Goal: Task Accomplishment & Management: Manage account settings

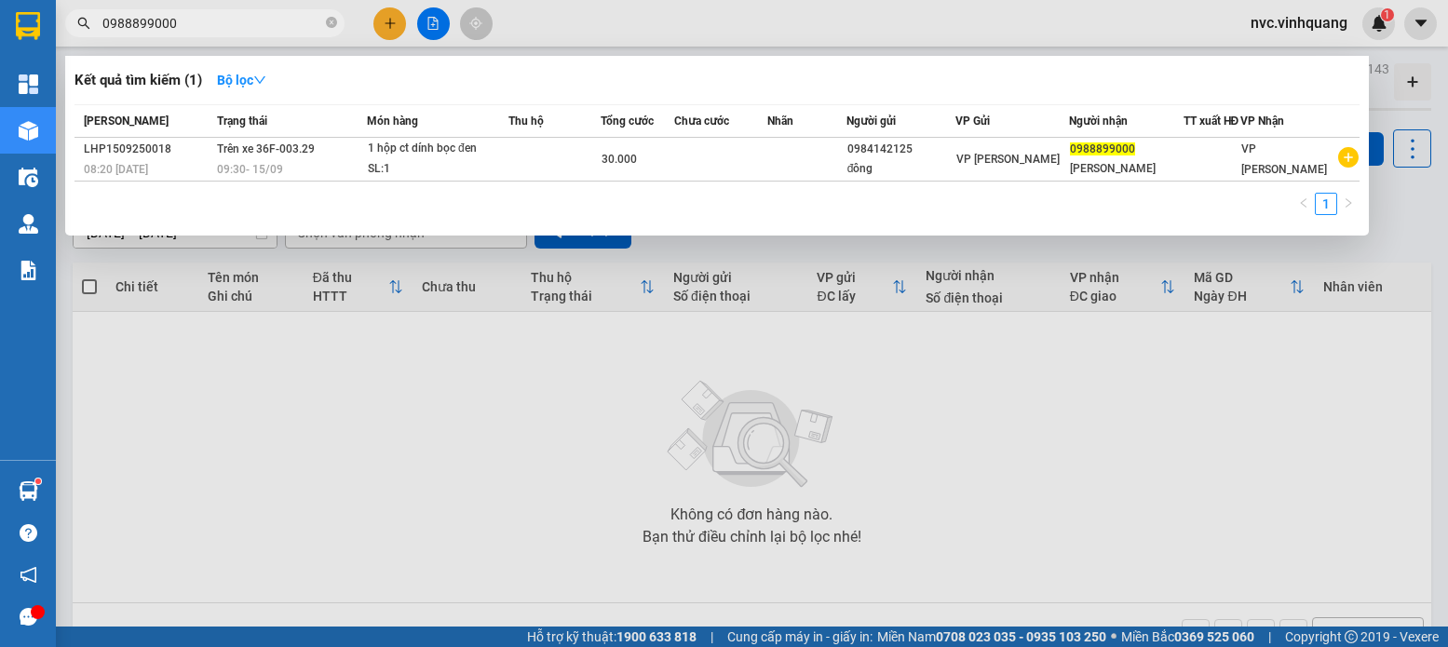
click at [289, 360] on div at bounding box center [724, 323] width 1448 height 647
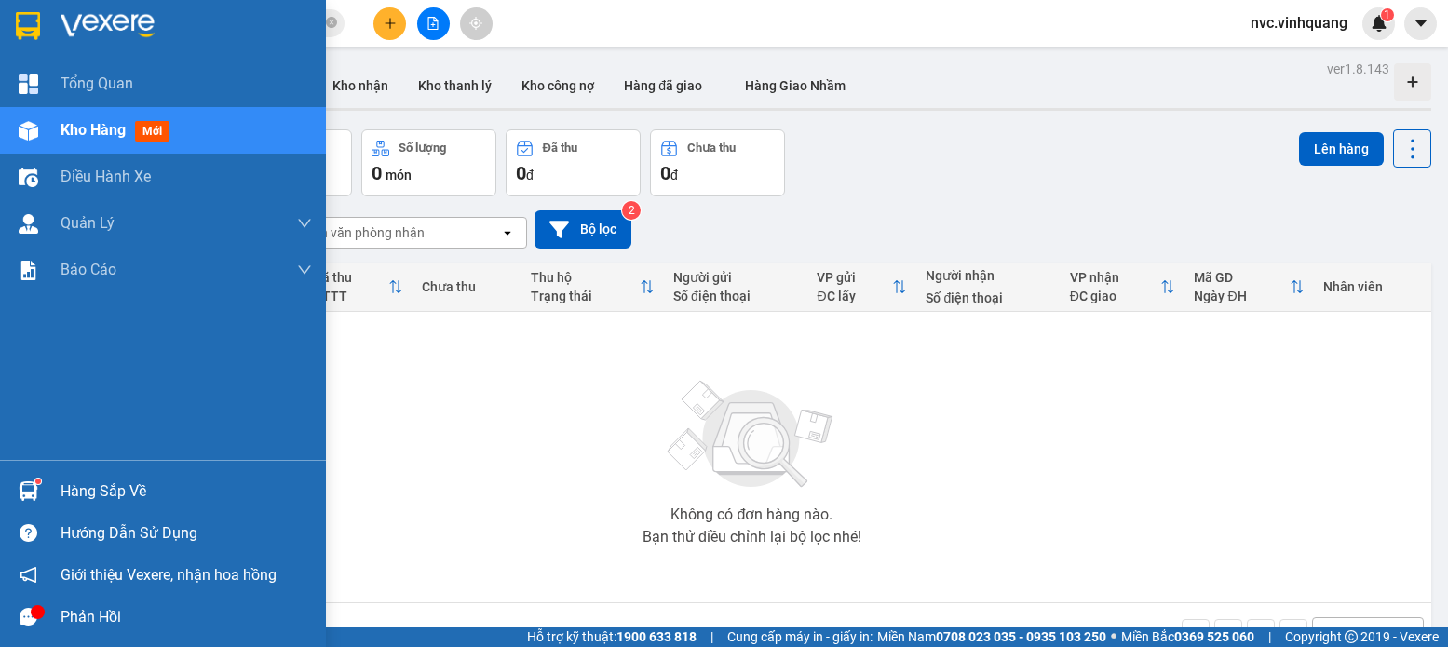
click at [0, 479] on div "Hàng sắp về" at bounding box center [163, 491] width 326 height 42
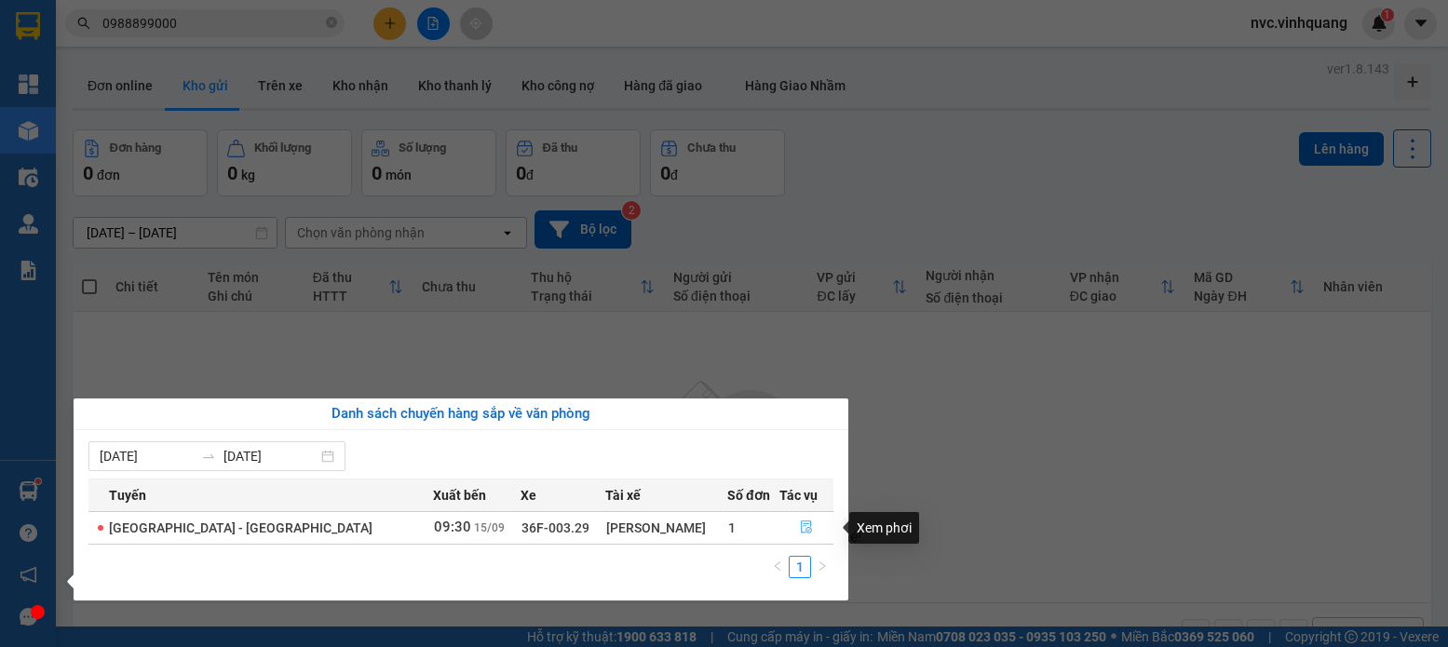
click at [800, 520] on button "button" at bounding box center [806, 528] width 52 height 30
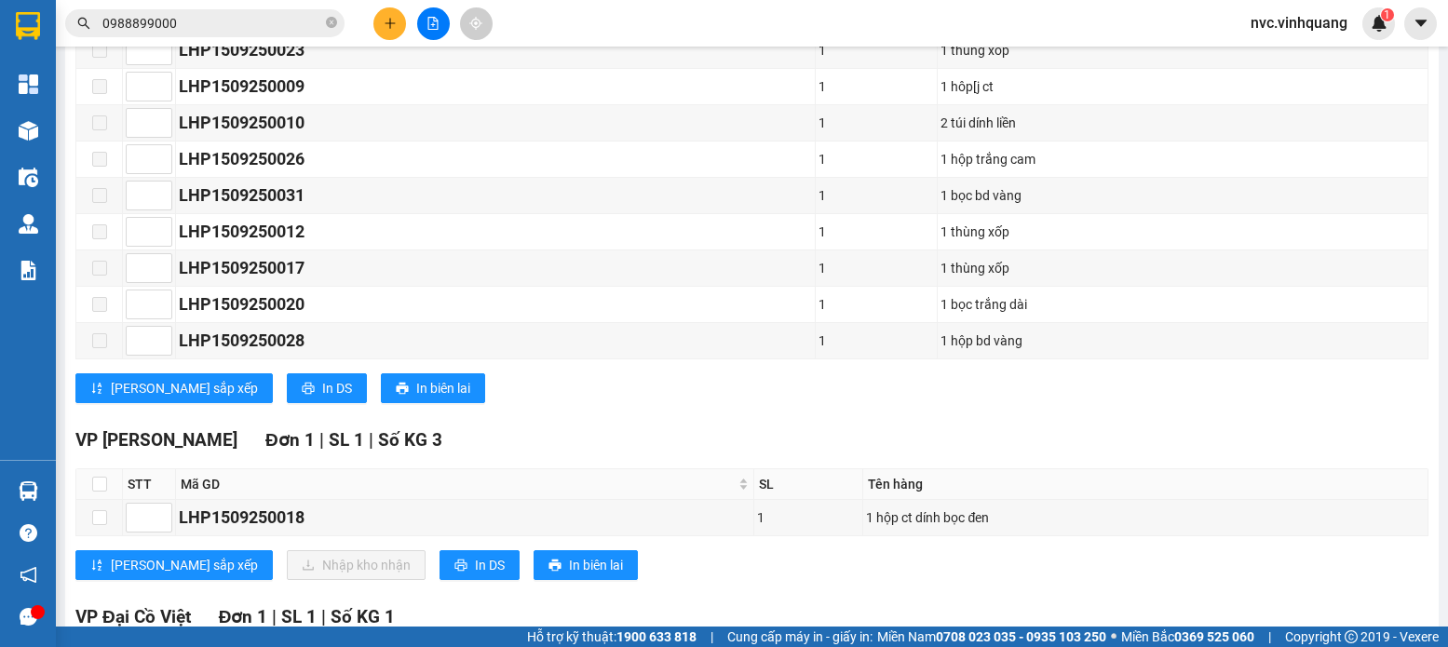
scroll to position [745, 0]
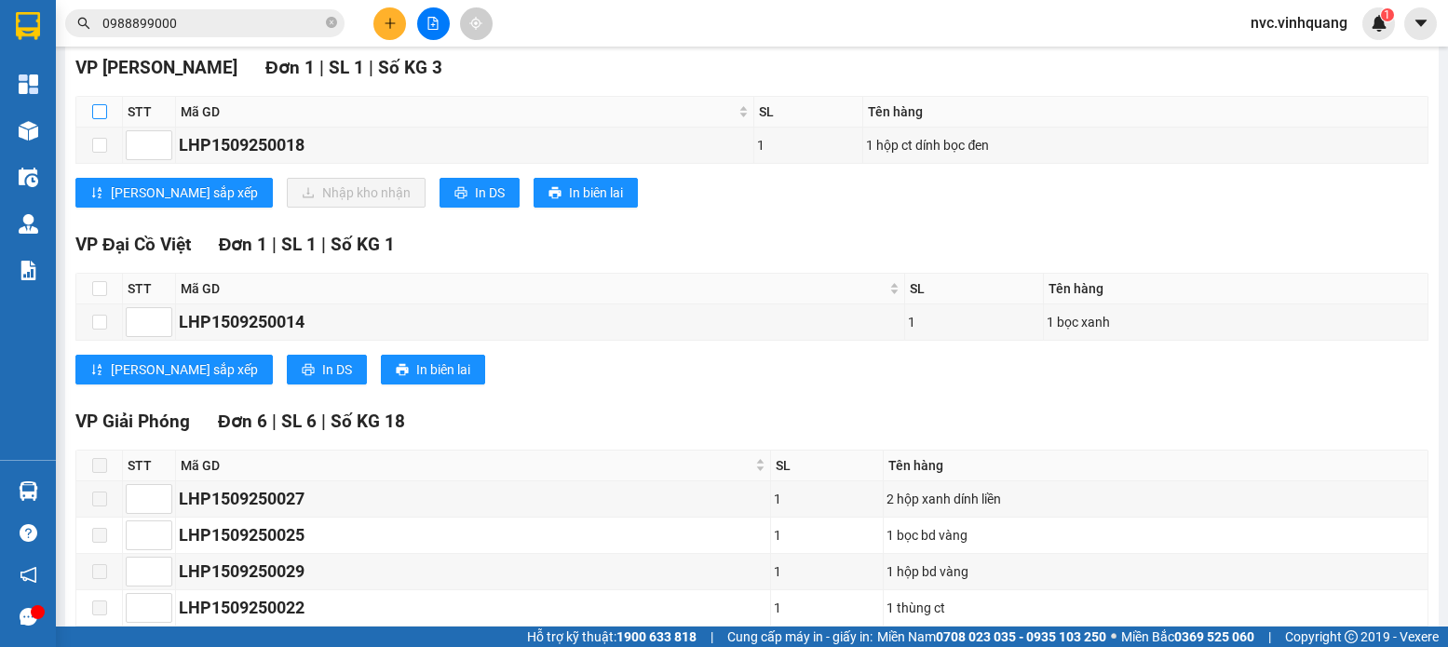
click at [106, 119] on input "checkbox" at bounding box center [99, 111] width 15 height 15
checkbox input "true"
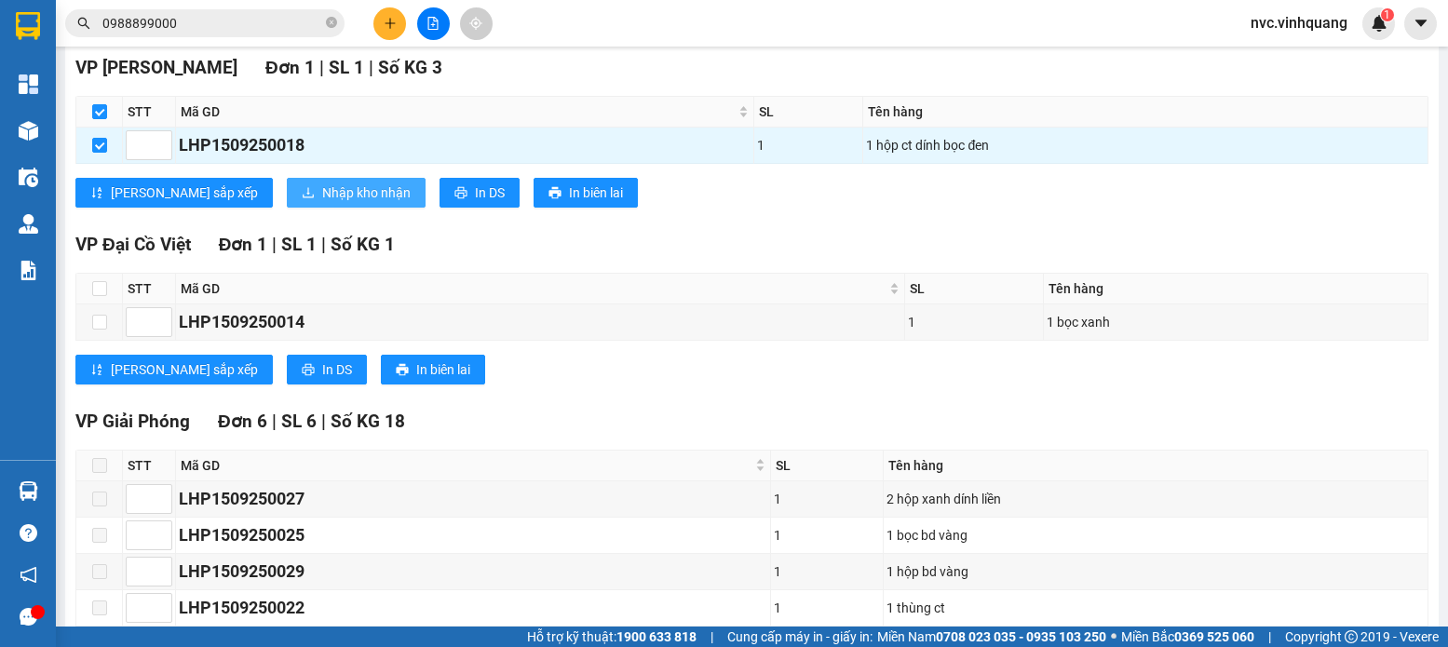
click at [322, 203] on span "Nhập kho nhận" at bounding box center [366, 192] width 88 height 20
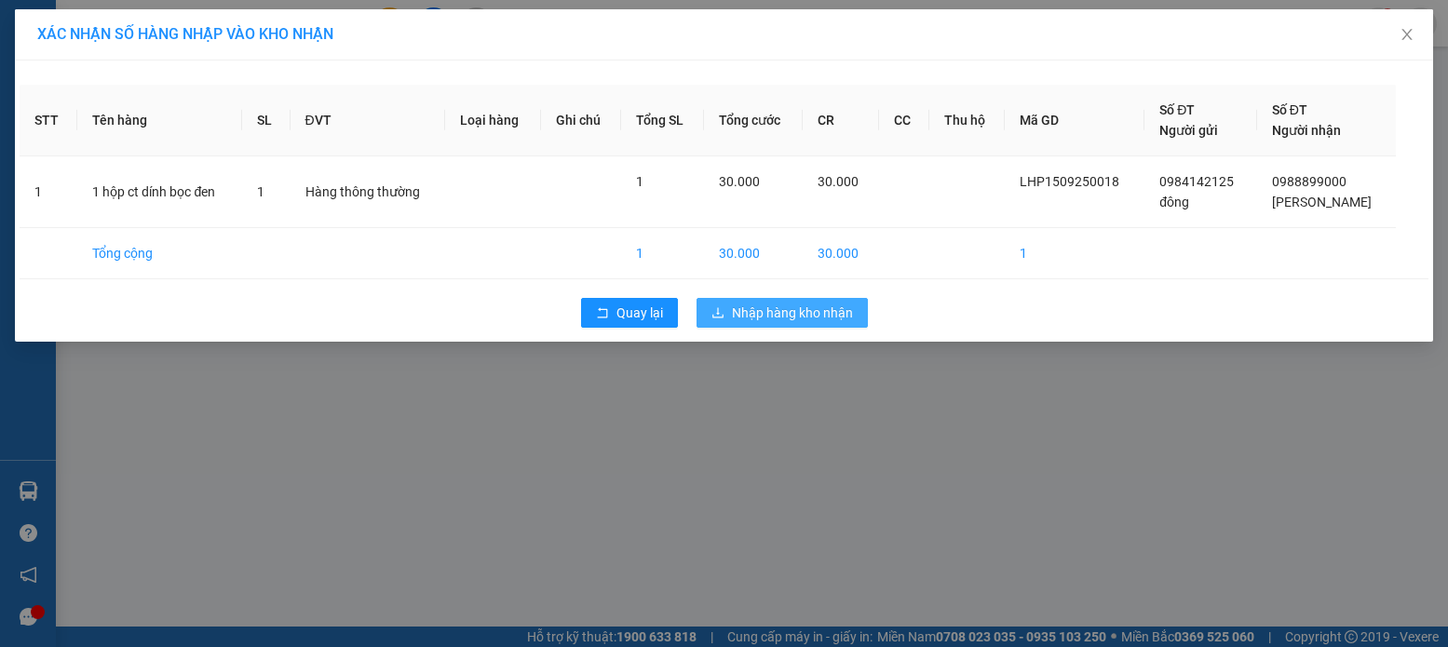
click at [777, 310] on span "Nhập hàng kho nhận" at bounding box center [792, 313] width 121 height 20
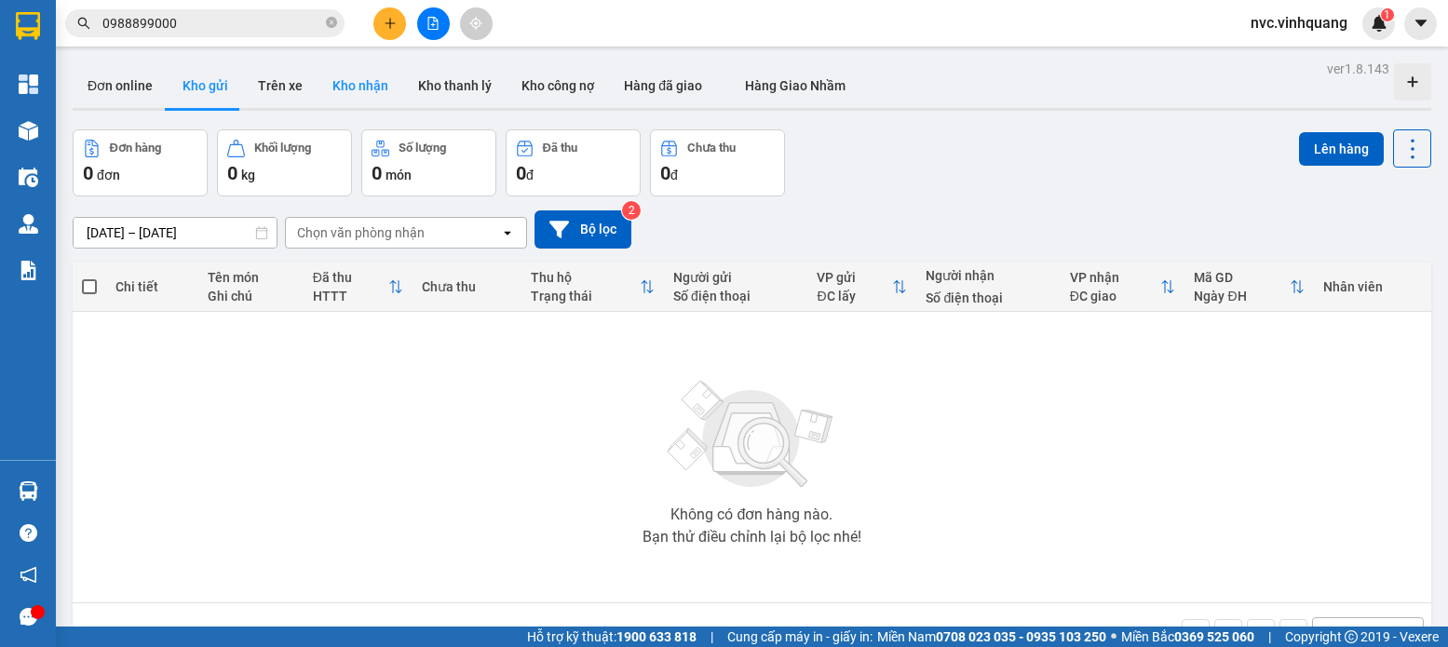
click at [343, 75] on button "Kho nhận" at bounding box center [360, 85] width 86 height 45
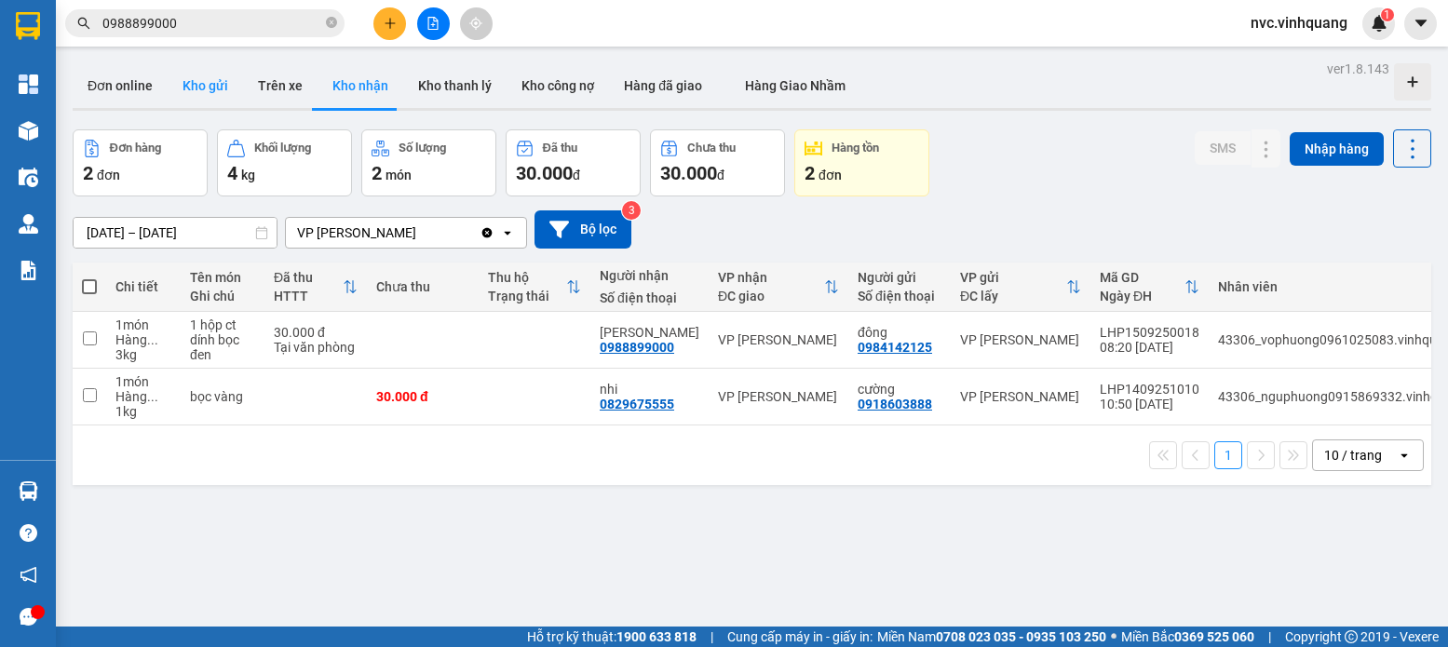
click at [230, 97] on button "Kho gửi" at bounding box center [205, 85] width 75 height 45
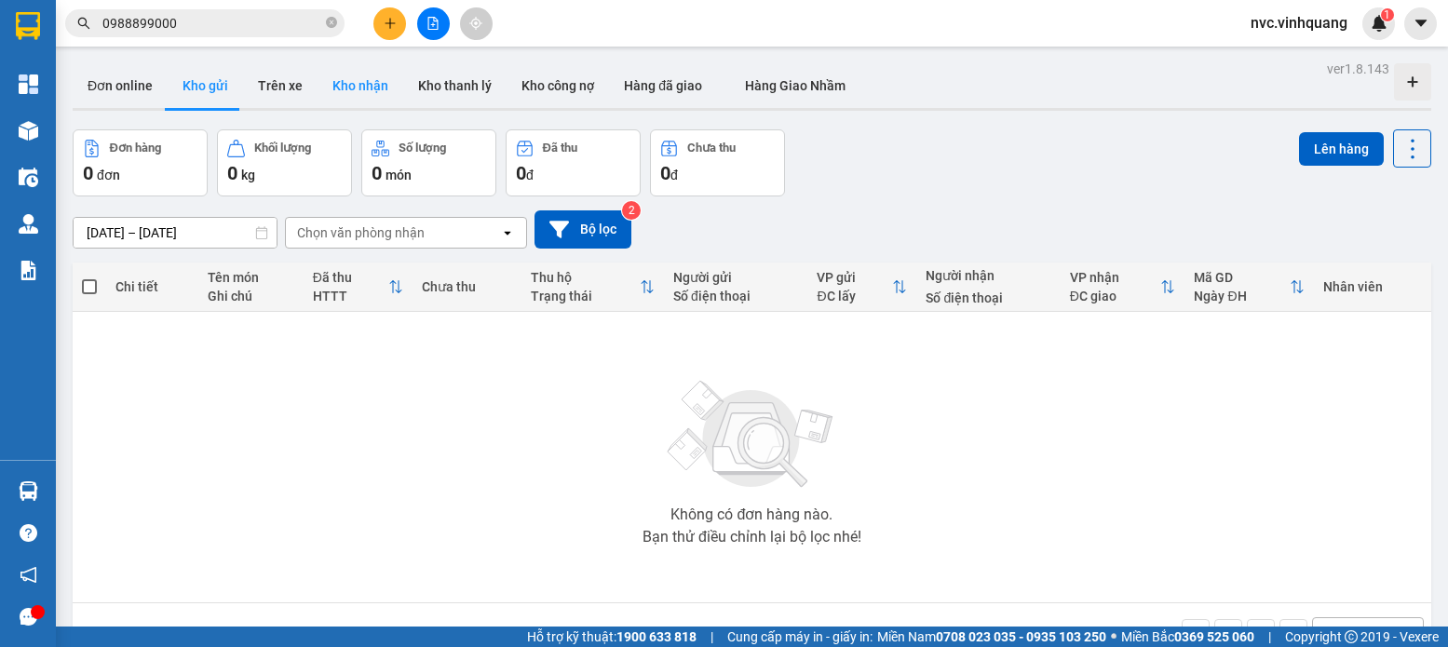
click at [332, 72] on button "Kho nhận" at bounding box center [360, 85] width 86 height 45
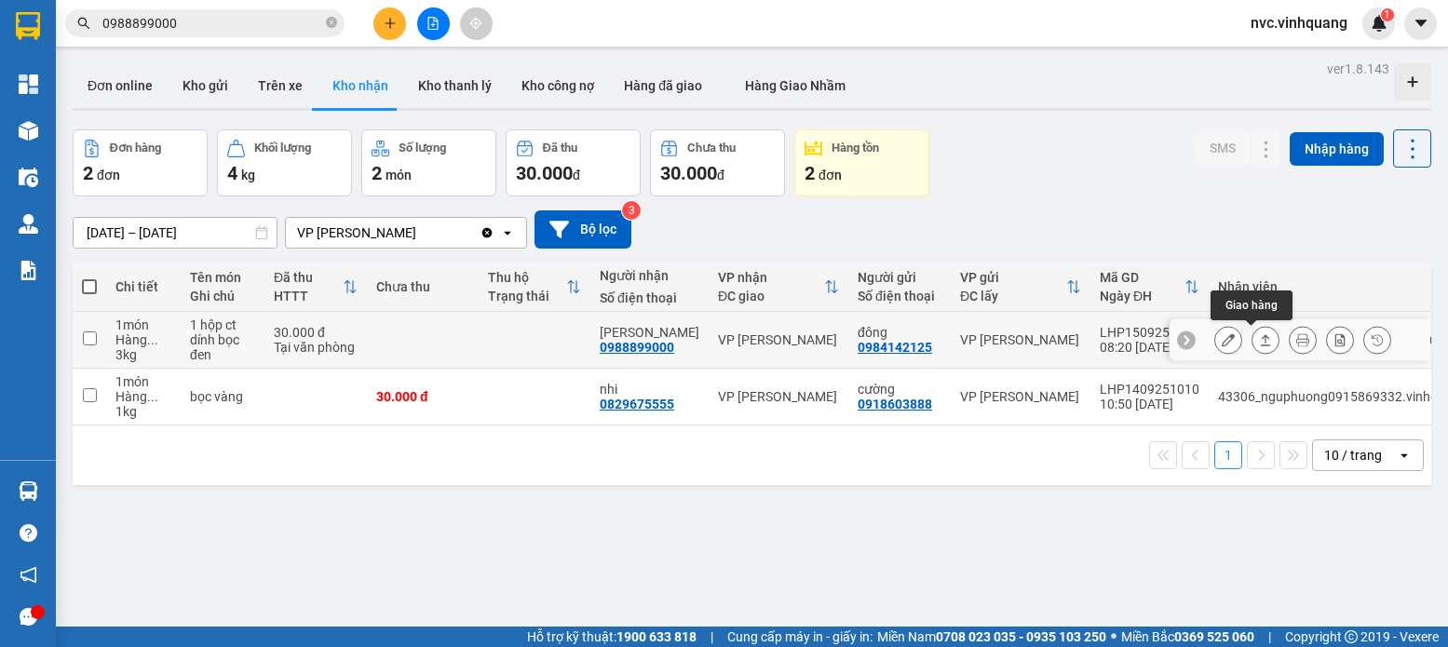
click at [1259, 340] on icon at bounding box center [1265, 339] width 13 height 13
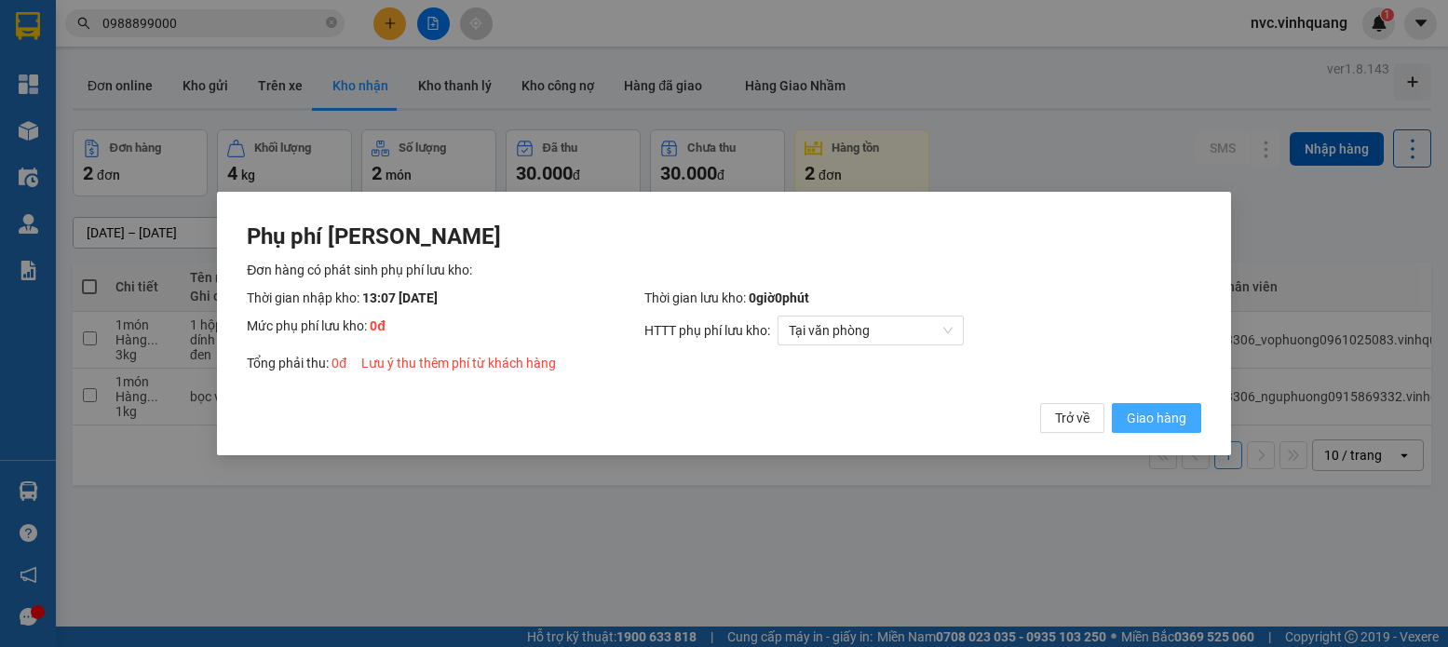
click at [1158, 414] on span "Giao hàng" at bounding box center [1157, 418] width 60 height 20
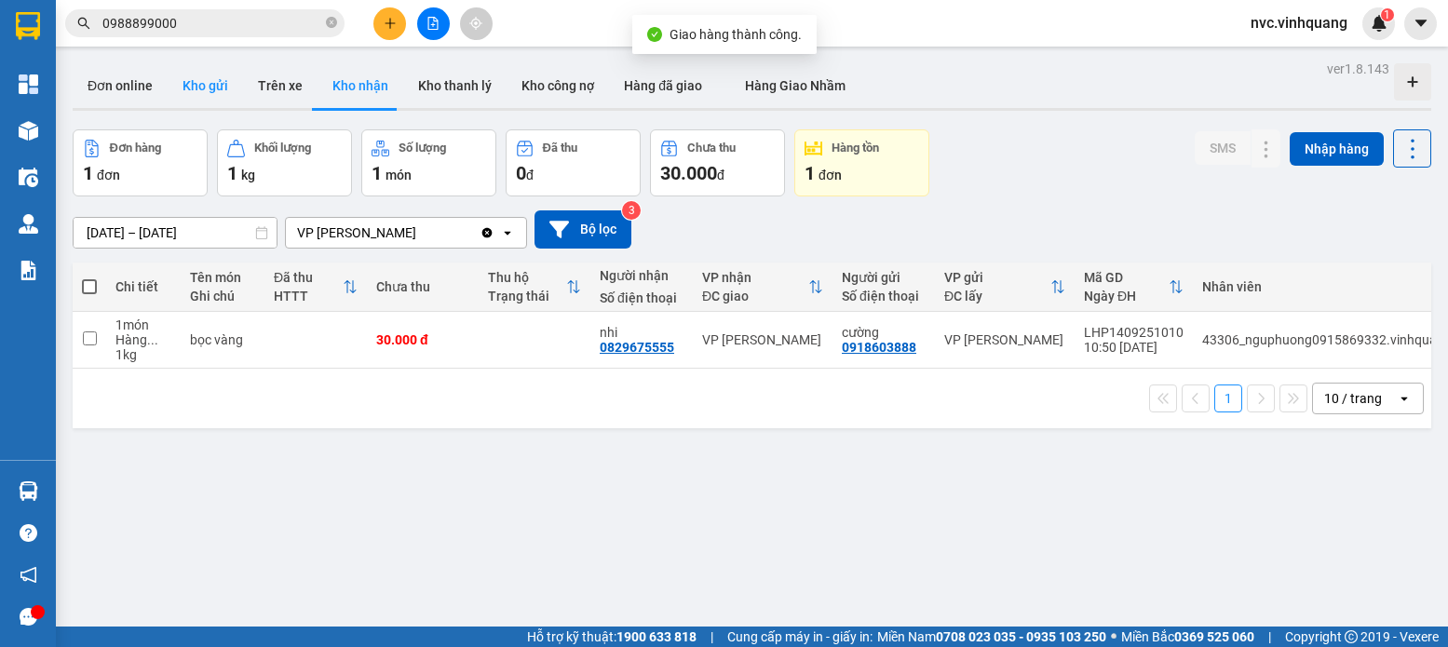
click at [230, 94] on button "Kho gửi" at bounding box center [205, 85] width 75 height 45
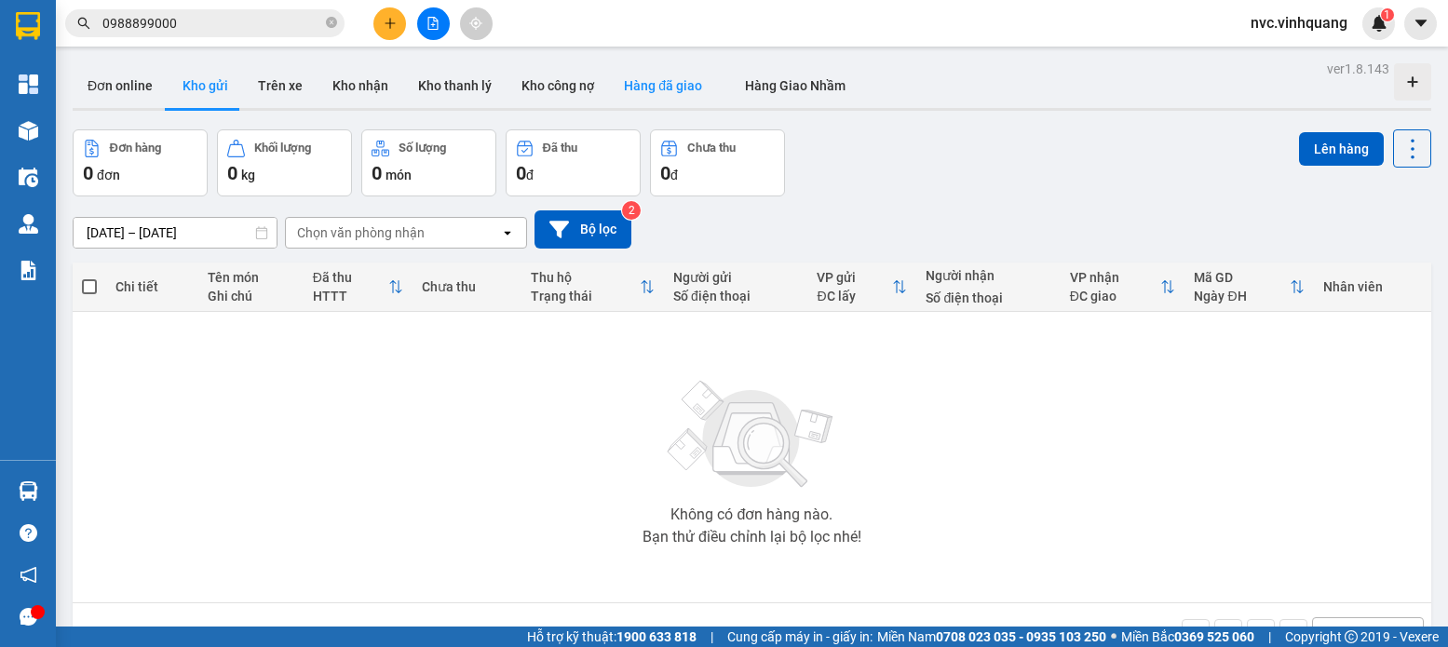
click at [640, 85] on button "Hàng đã giao" at bounding box center [663, 85] width 108 height 45
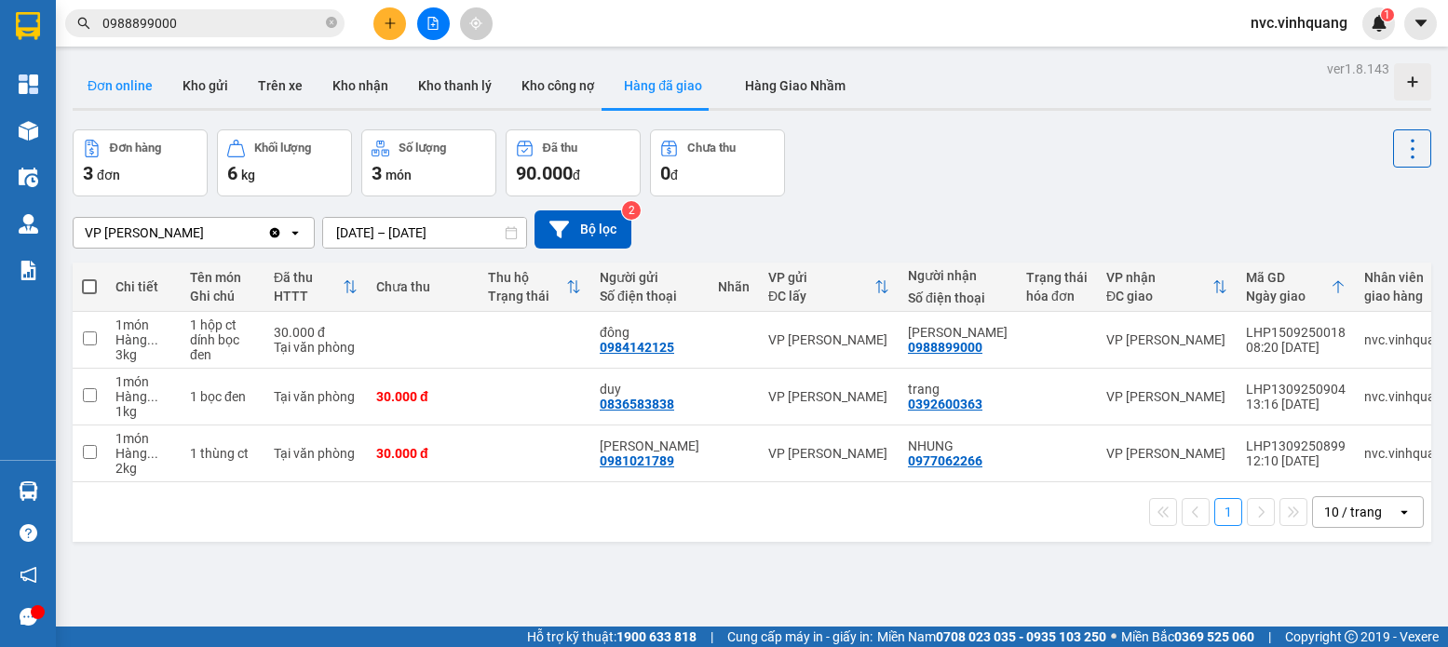
click at [141, 76] on button "Đơn online" at bounding box center [120, 85] width 95 height 45
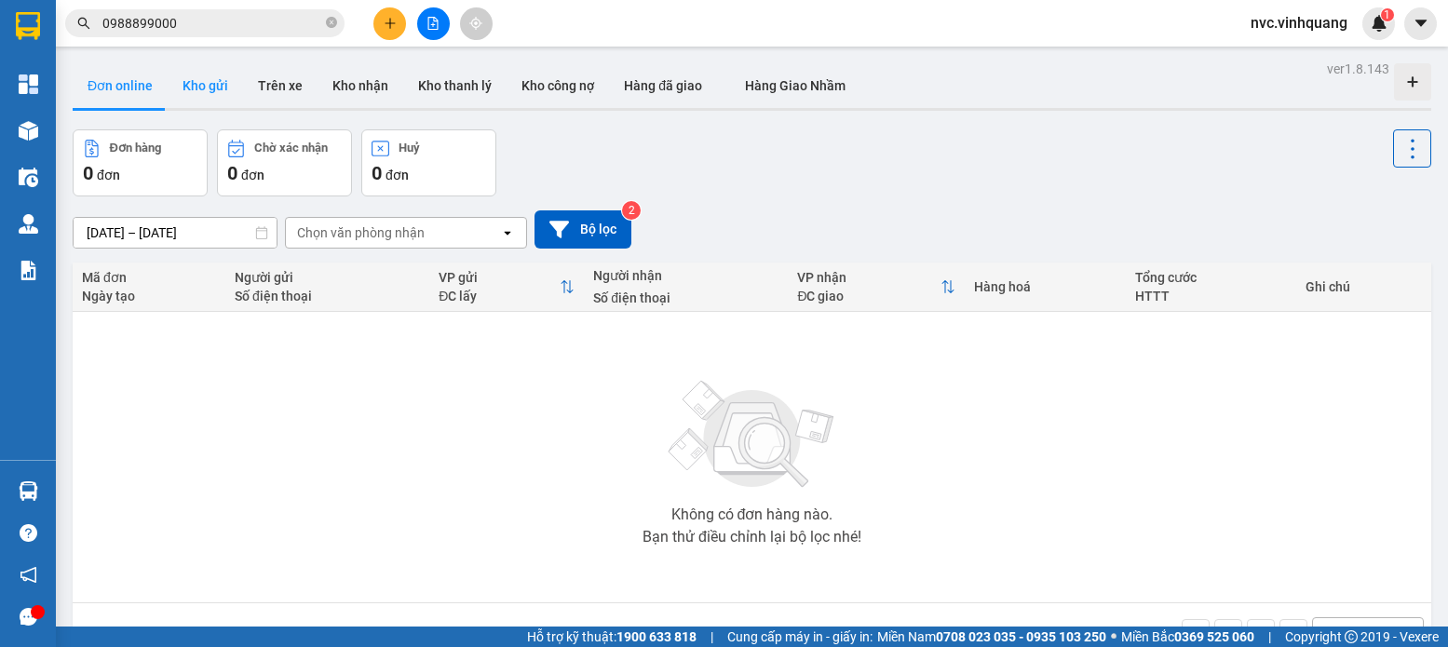
click at [230, 94] on button "Kho gửi" at bounding box center [205, 85] width 75 height 45
type input "[DATE] – [DATE]"
